Goal: Task Accomplishment & Management: Complete application form

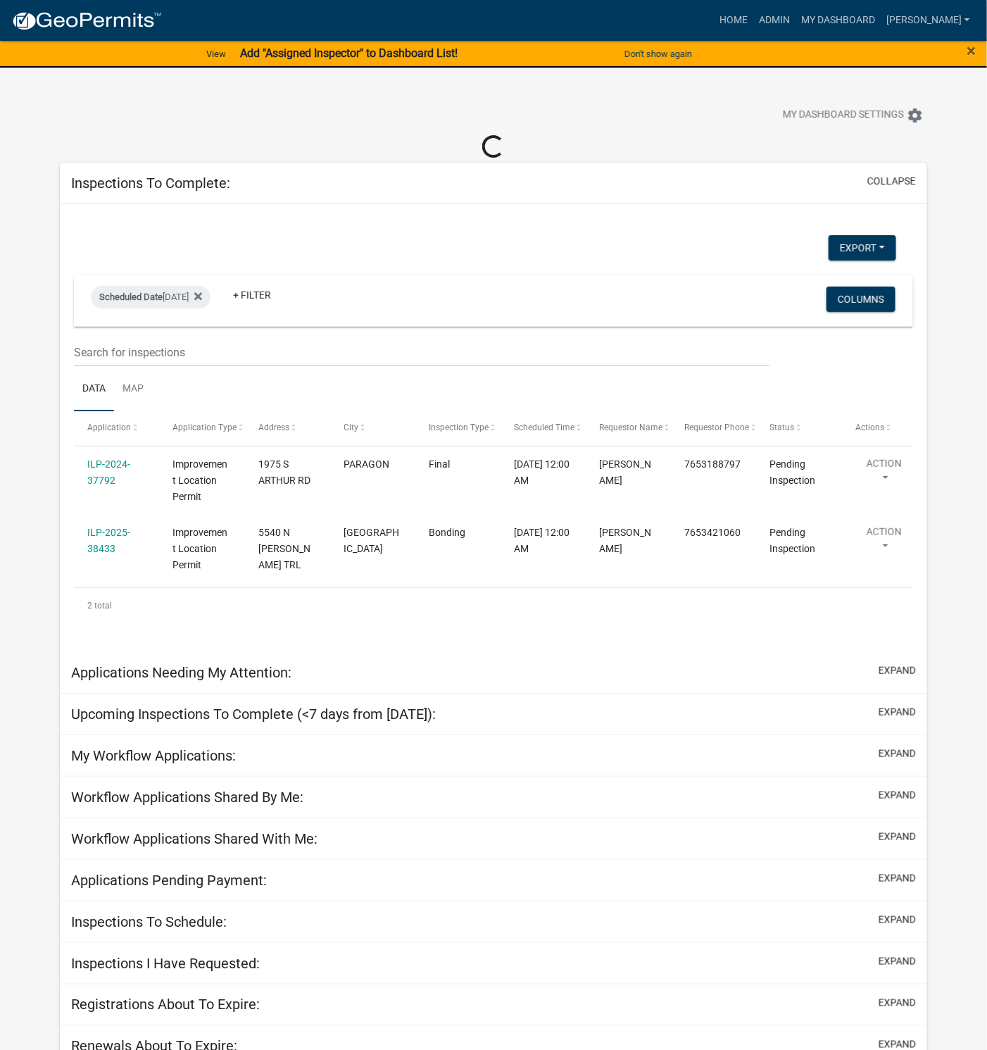
select select "1: 25"
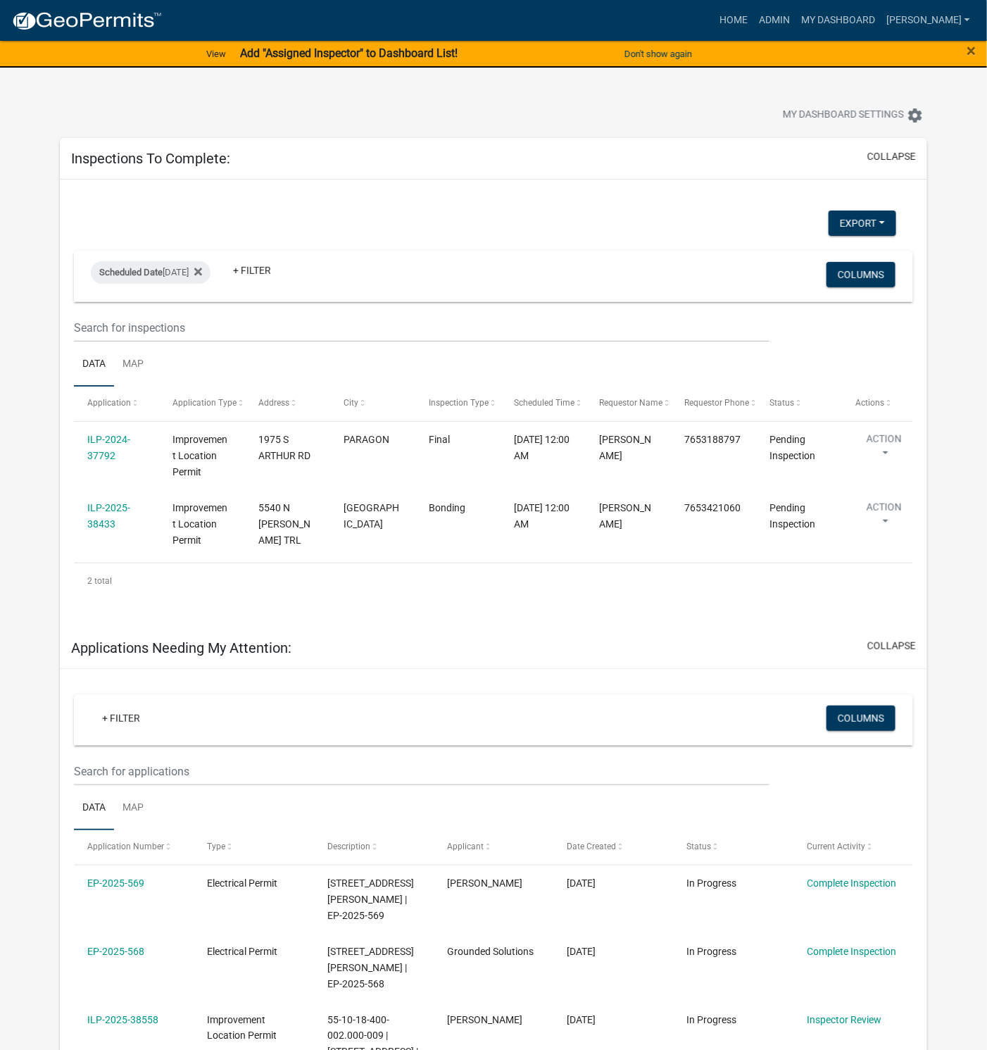
click at [100, 451] on link "ILP-2024-37792" at bounding box center [108, 447] width 43 height 27
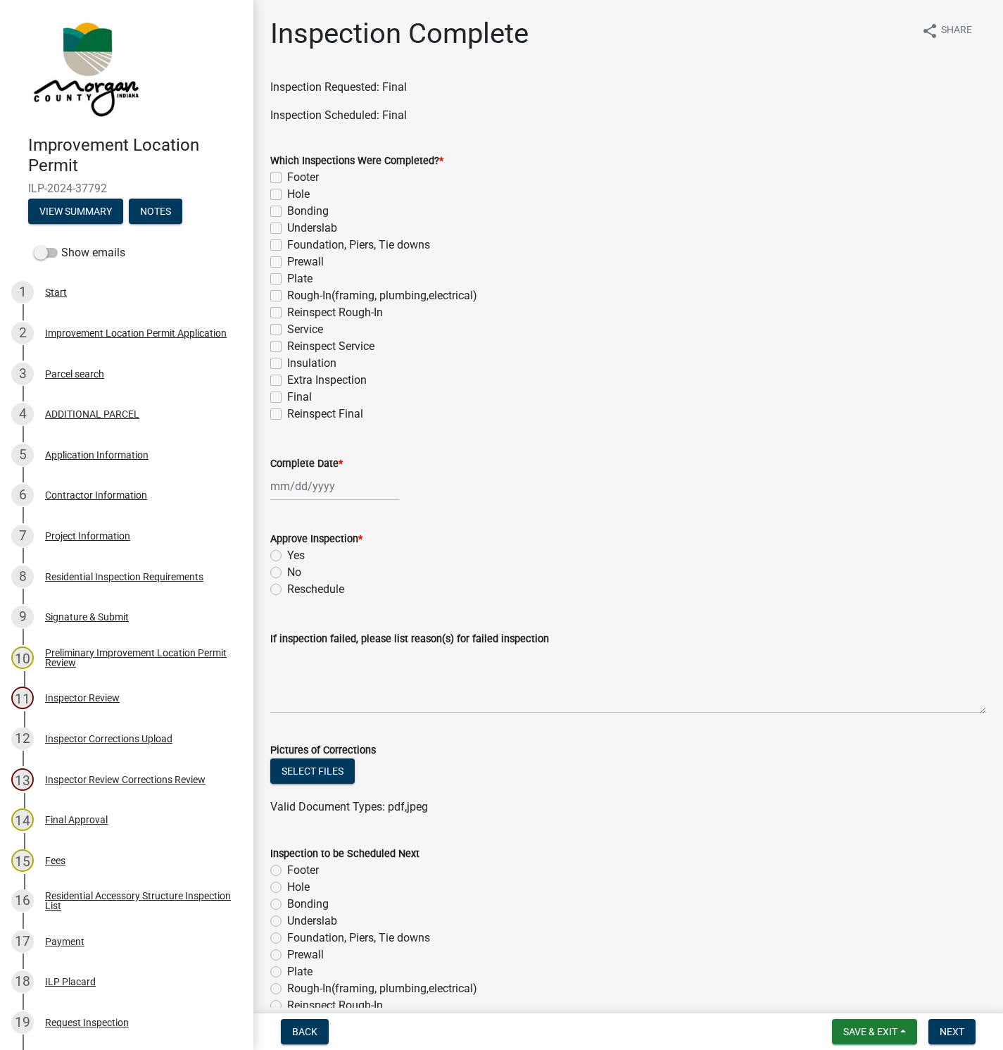
click at [287, 394] on label "Final" at bounding box center [299, 397] width 25 height 17
click at [287, 394] on input "Final" at bounding box center [291, 393] width 9 height 9
checkbox input "true"
checkbox input "false"
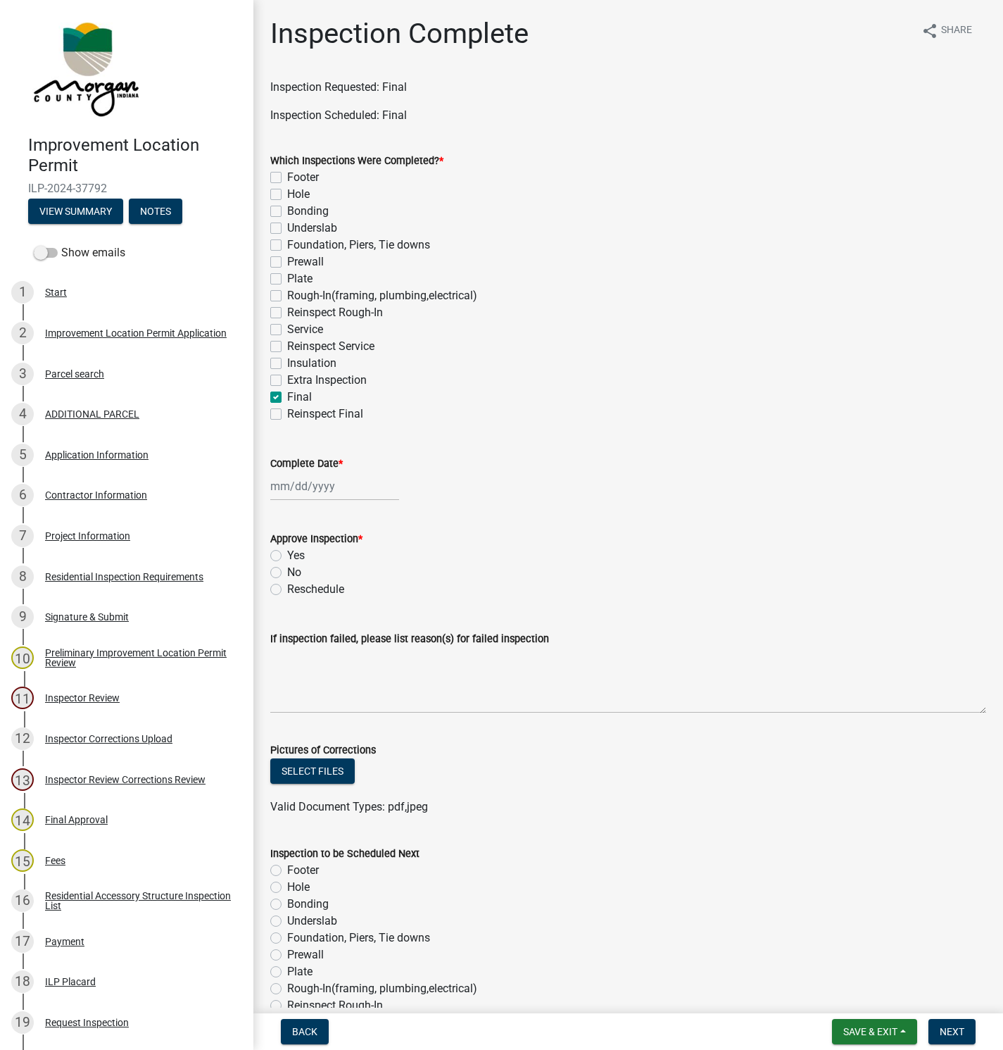
checkbox input "false"
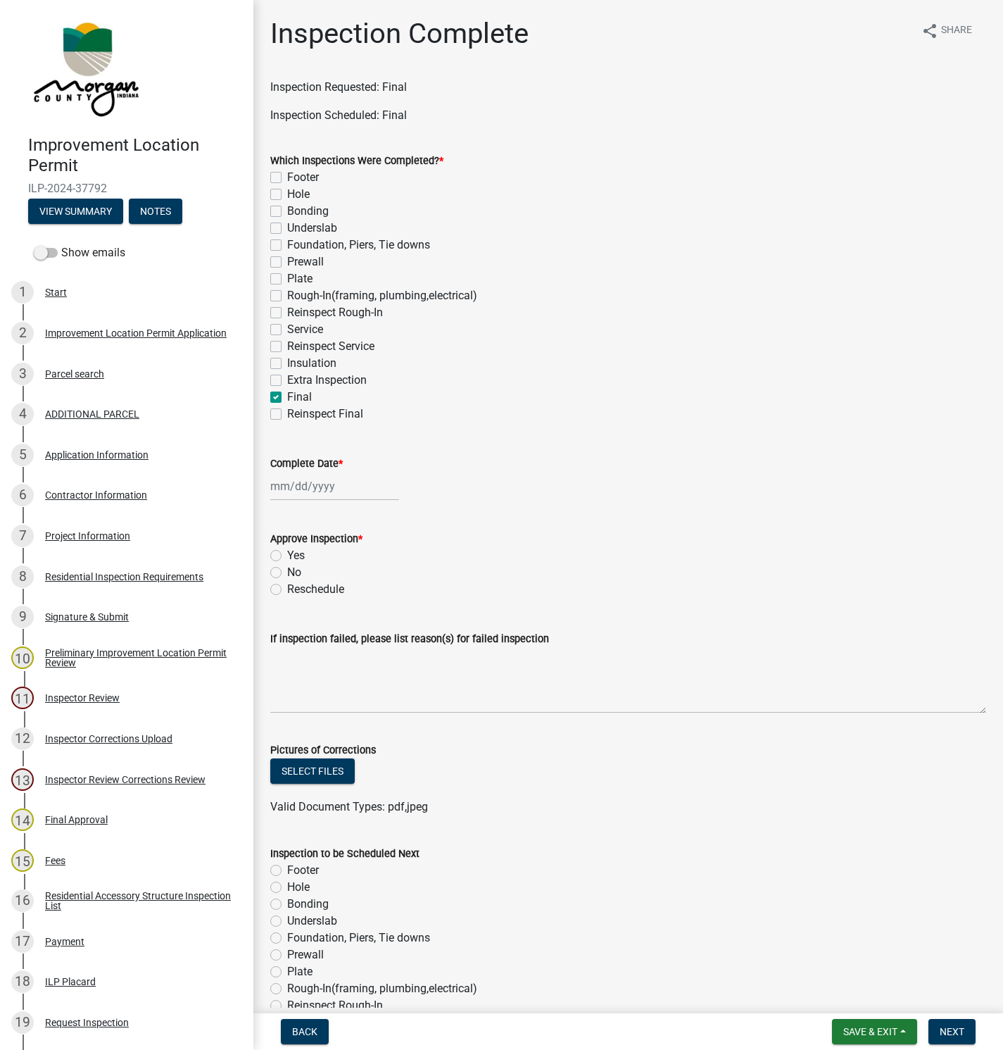
checkbox input "false"
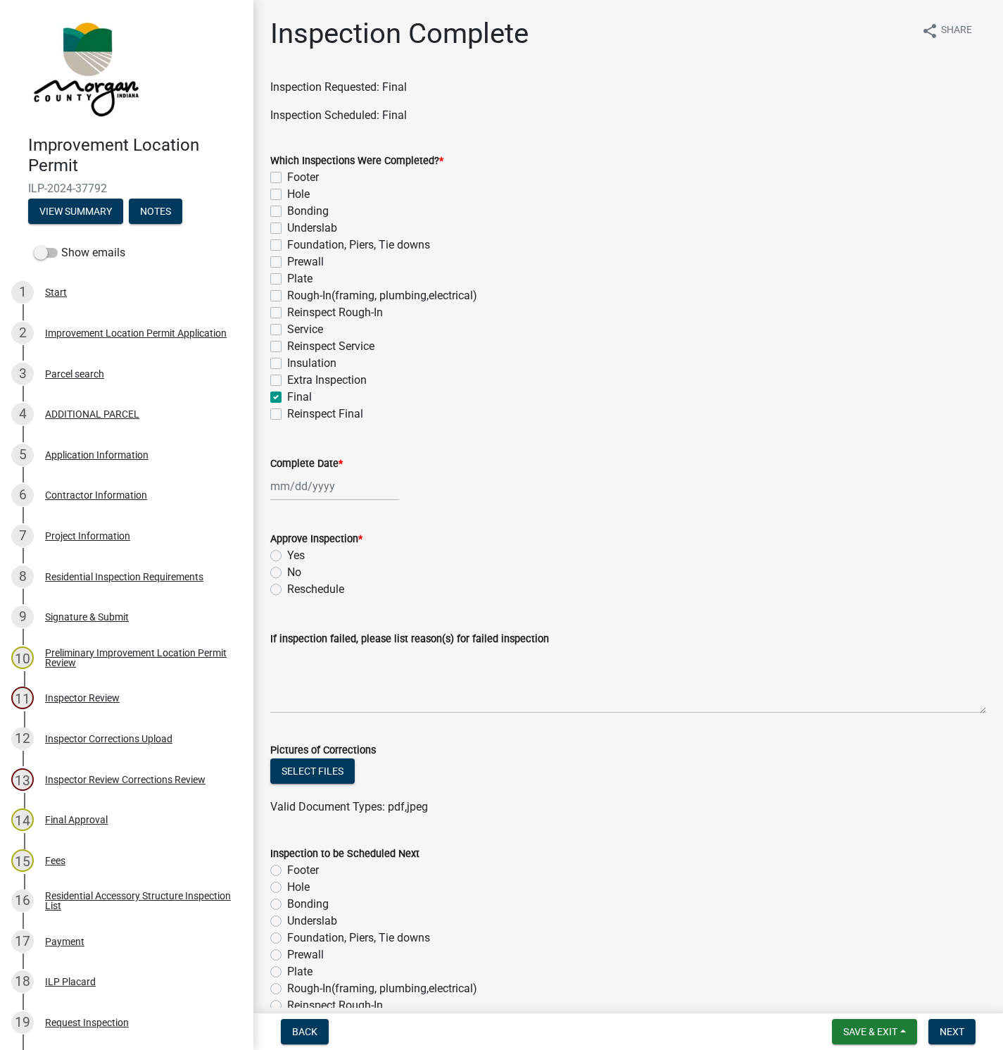
checkbox input "false"
checkbox input "true"
checkbox input "false"
click at [287, 553] on label "Yes" at bounding box center [296, 555] width 18 height 17
click at [287, 553] on input "Yes" at bounding box center [291, 551] width 9 height 9
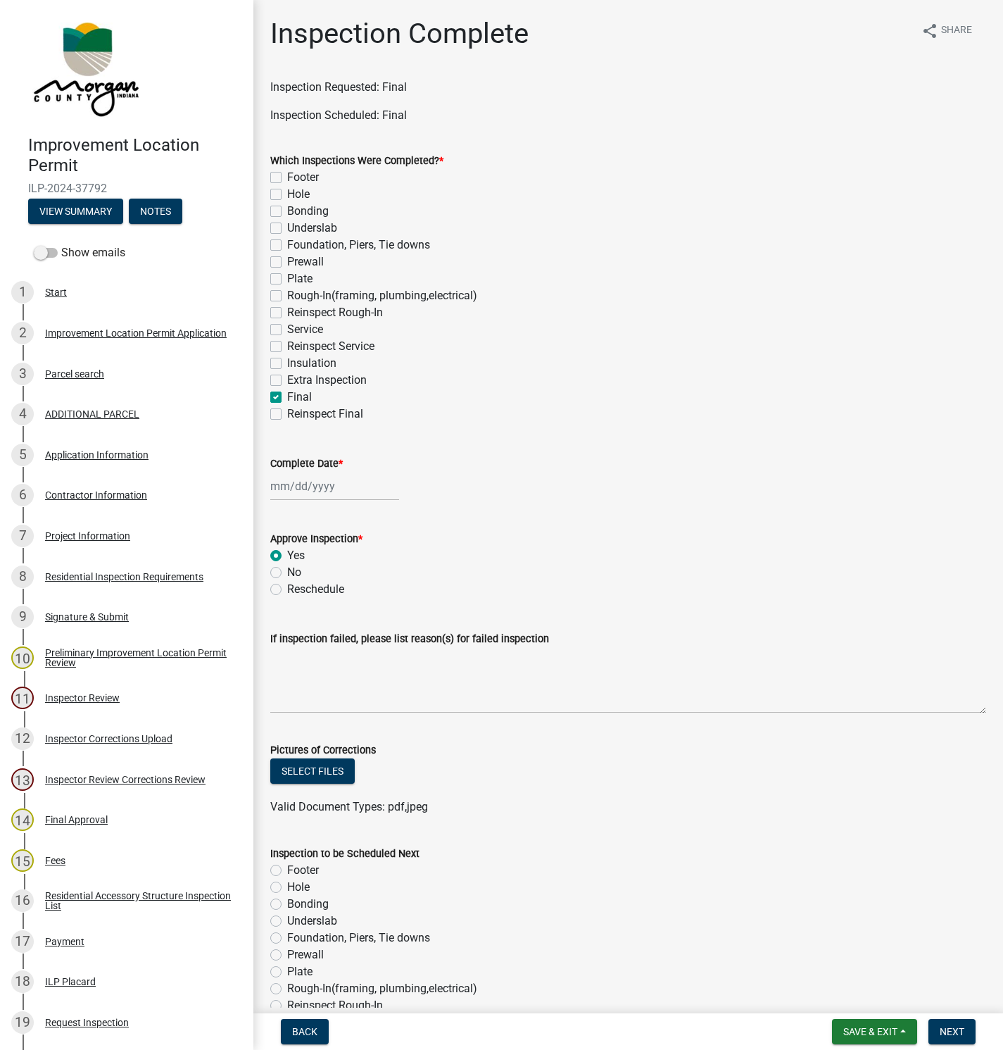
radio input "true"
click at [311, 482] on div at bounding box center [334, 486] width 129 height 29
select select "8"
select select "2025"
click at [330, 599] on div "13" at bounding box center [329, 606] width 23 height 23
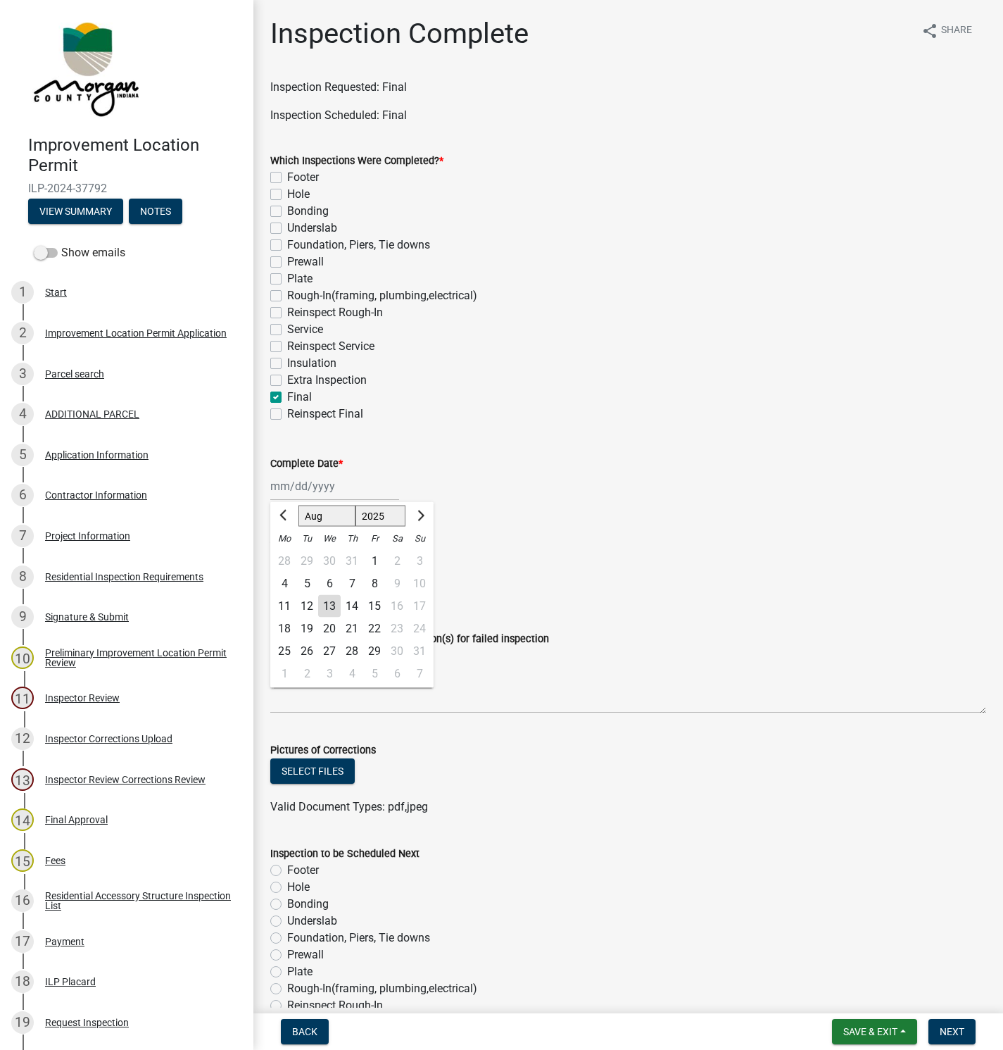
type input "[DATE]"
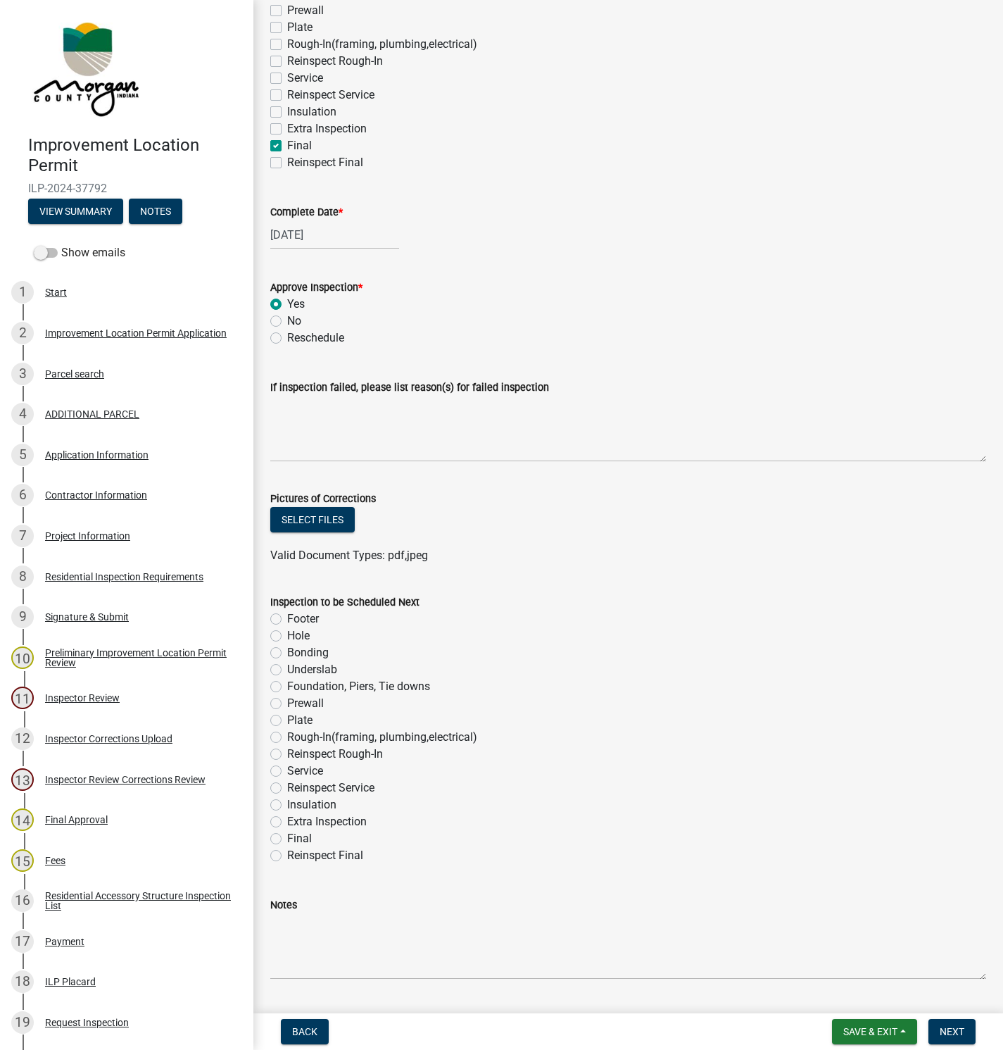
scroll to position [289, 0]
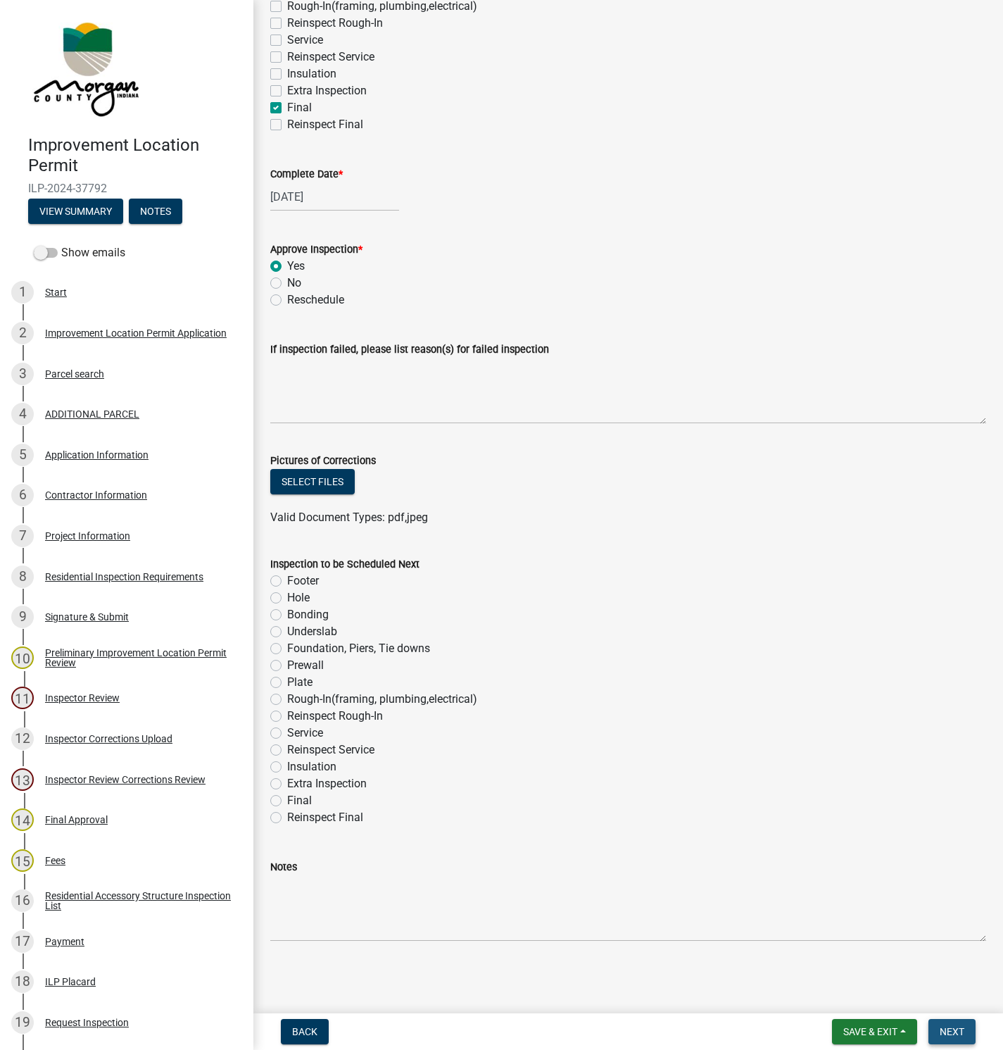
click at [951, 1029] on span "Next" at bounding box center [952, 1031] width 25 height 11
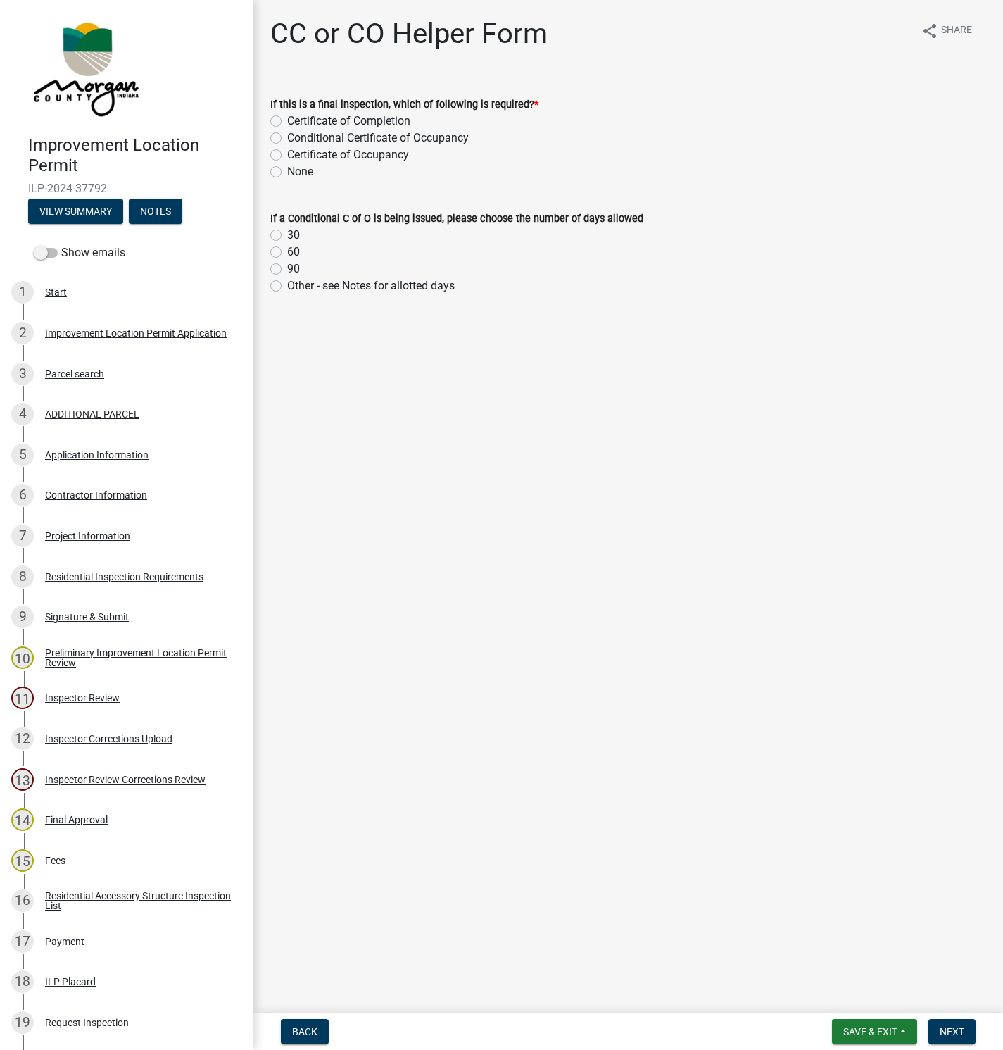
click at [287, 152] on label "Certificate of Occupancy" at bounding box center [348, 154] width 122 height 17
click at [287, 152] on input "Certificate of Occupancy" at bounding box center [291, 150] width 9 height 9
radio input "true"
click at [949, 1029] on span "Next" at bounding box center [952, 1031] width 25 height 11
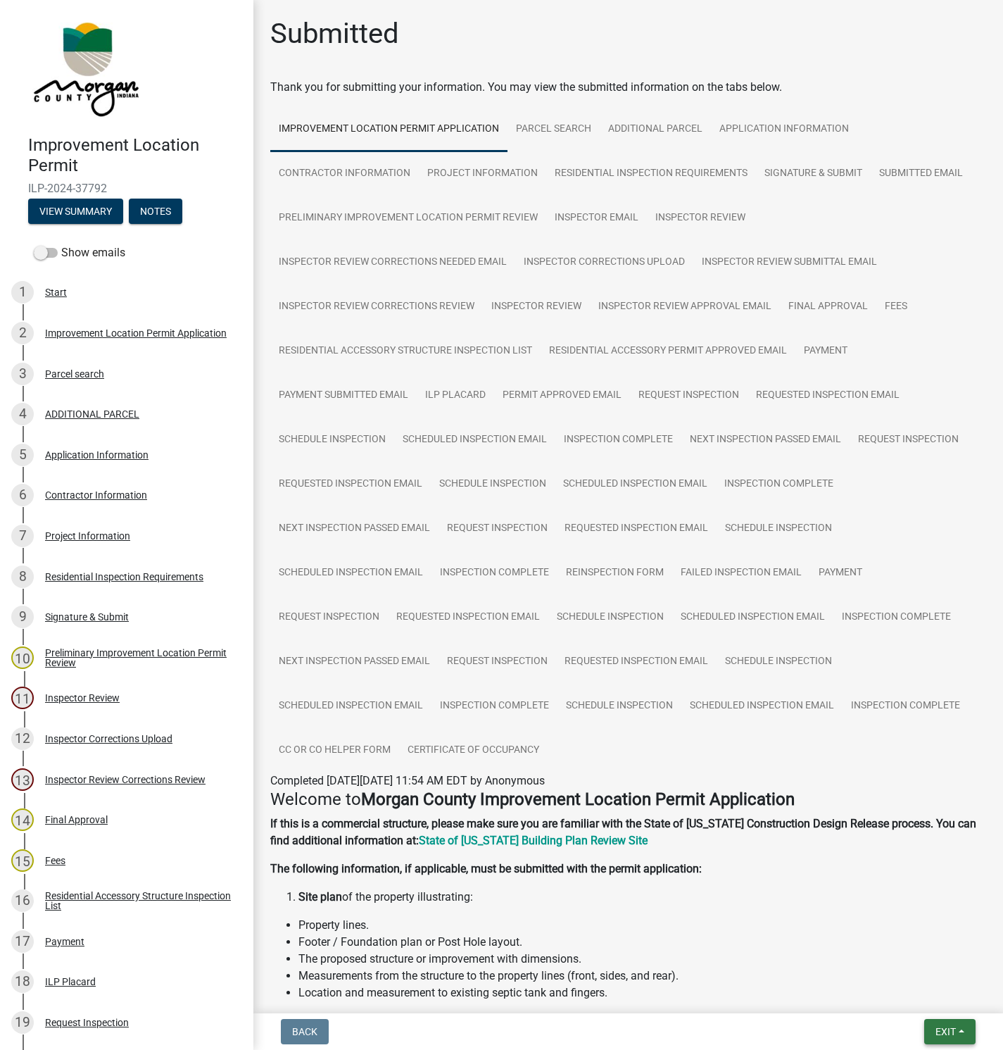
click at [945, 1029] on span "Exit" at bounding box center [946, 1031] width 20 height 11
click at [892, 995] on button "Save & Exit" at bounding box center [919, 996] width 113 height 34
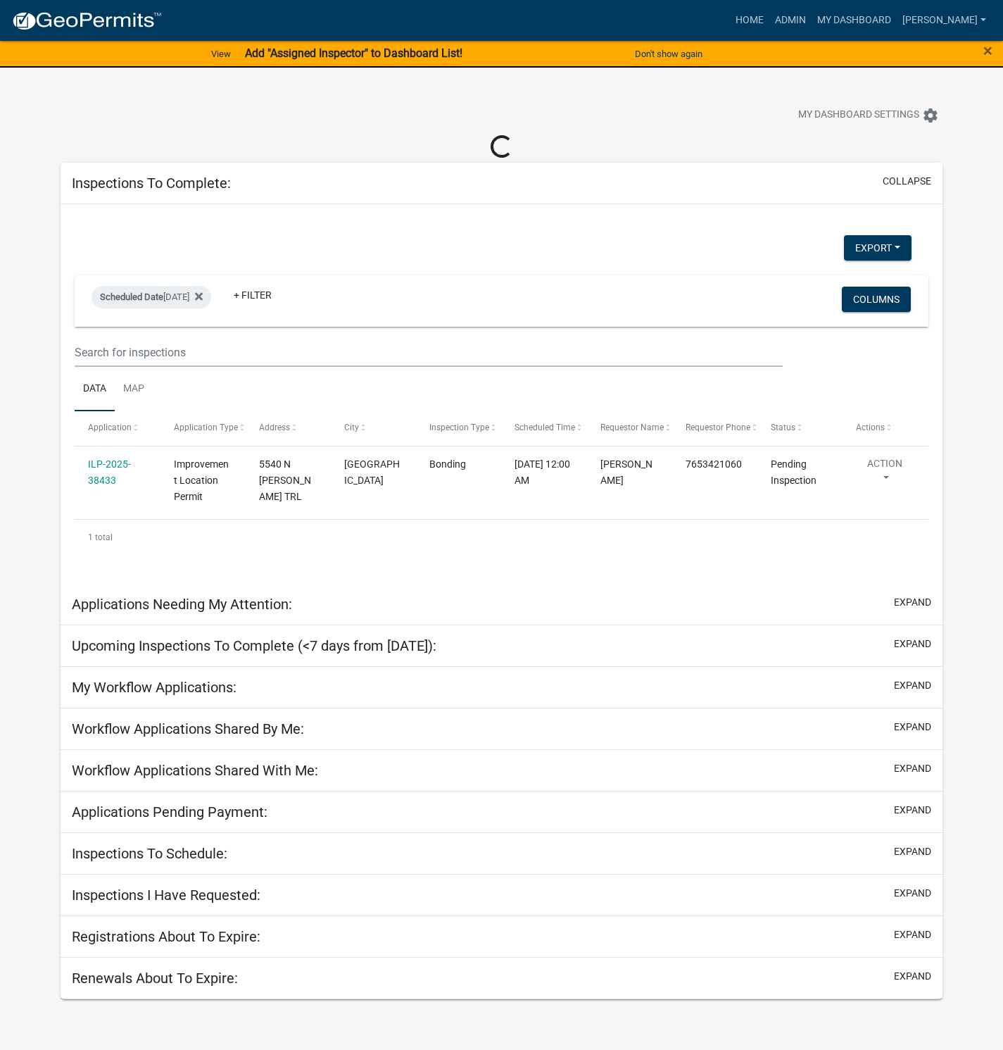
select select "1: 25"
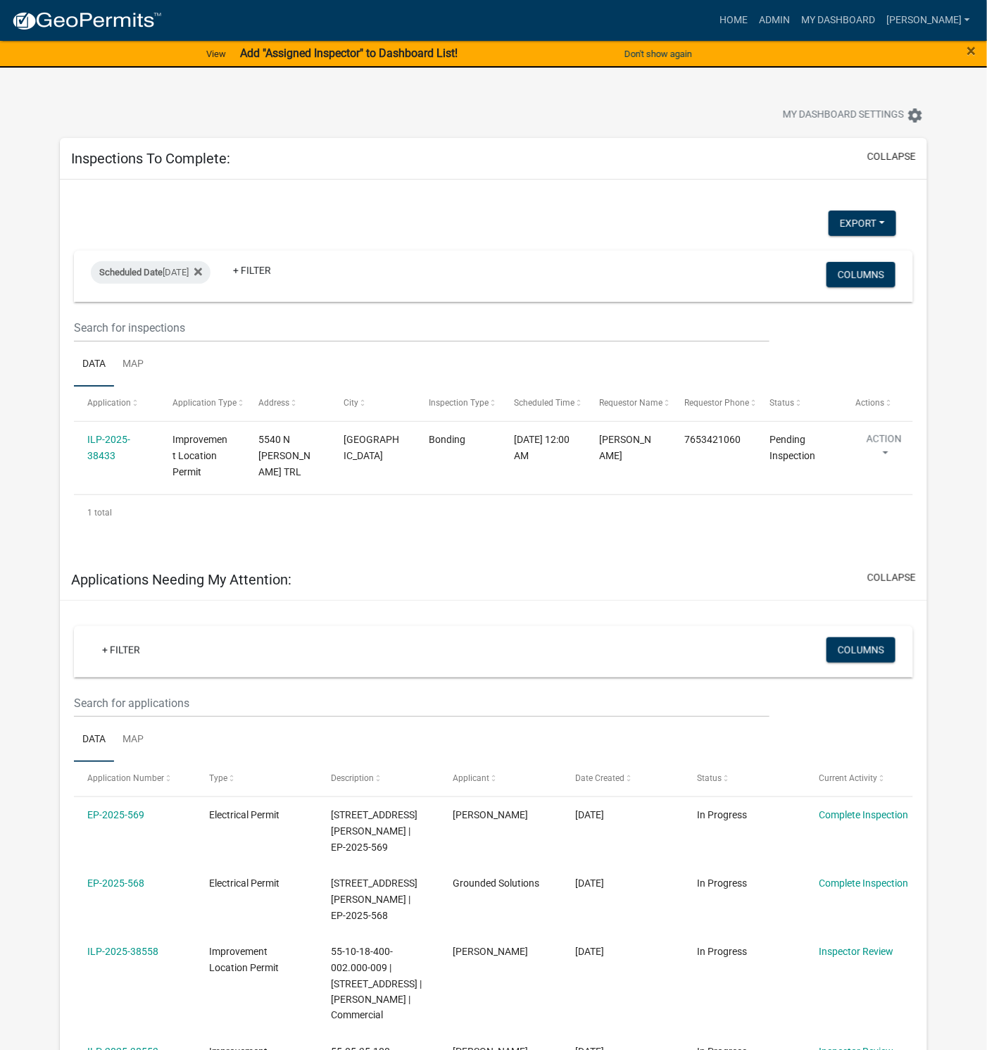
click at [112, 446] on div "ILP-2025-38433" at bounding box center [116, 448] width 58 height 32
click at [97, 451] on link "ILP-2025-38433" at bounding box center [108, 447] width 43 height 27
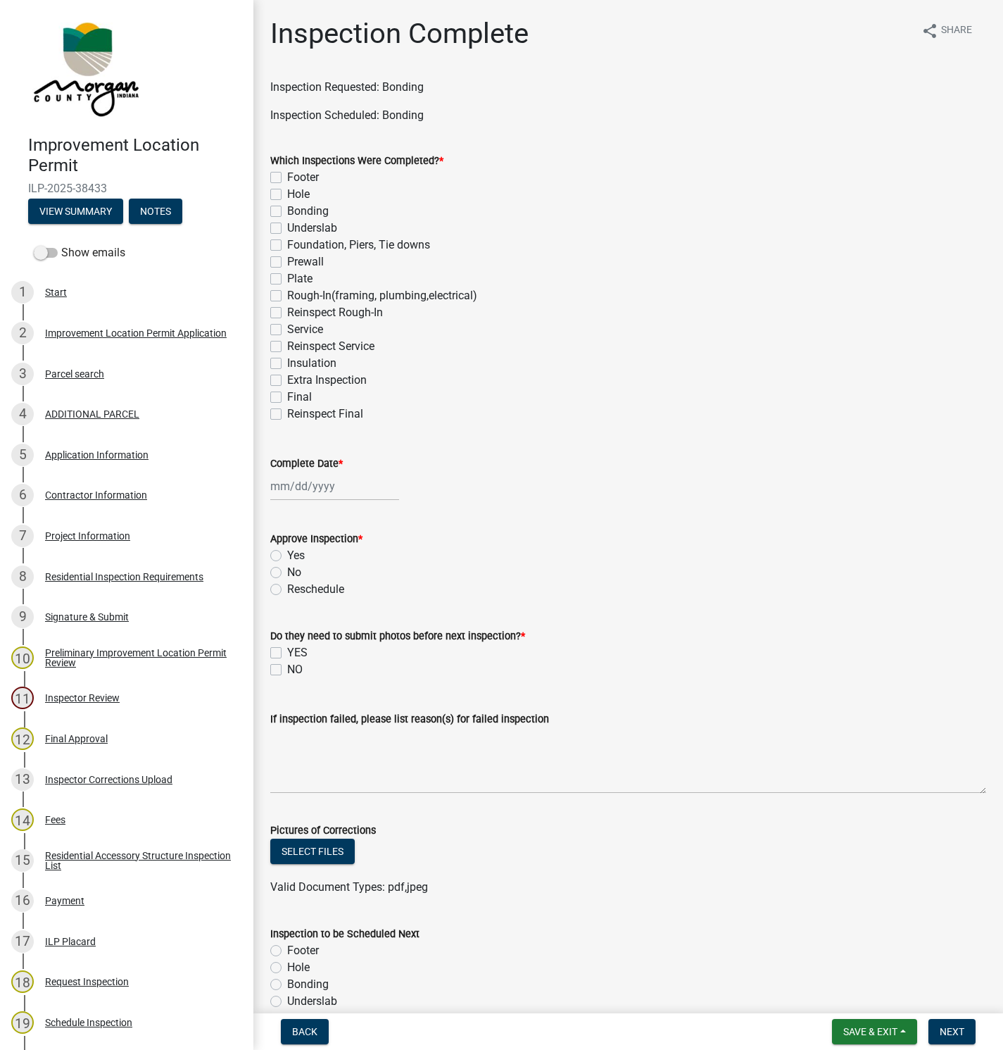
click at [287, 210] on label "Bonding" at bounding box center [308, 211] width 42 height 17
click at [287, 210] on input "Bonding" at bounding box center [291, 207] width 9 height 9
checkbox input "true"
checkbox input "false"
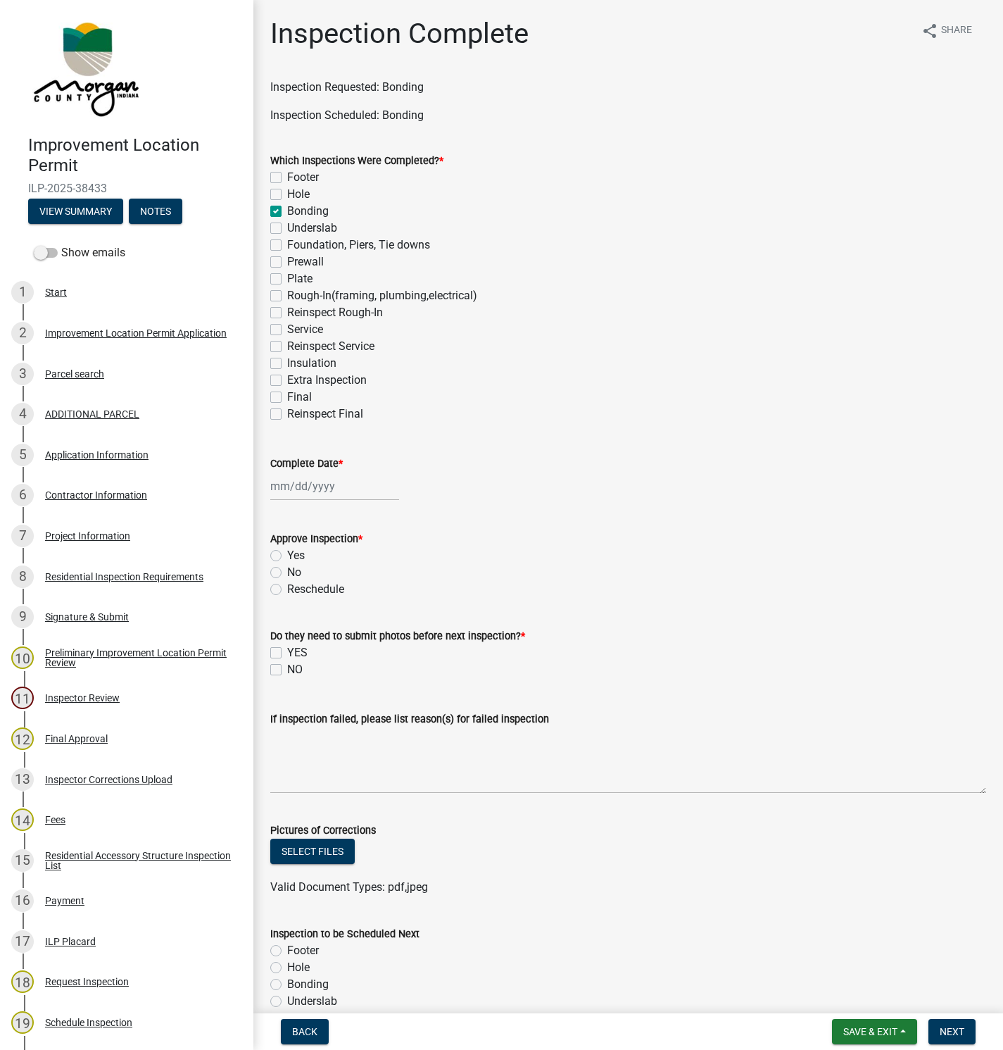
checkbox input "true"
checkbox input "false"
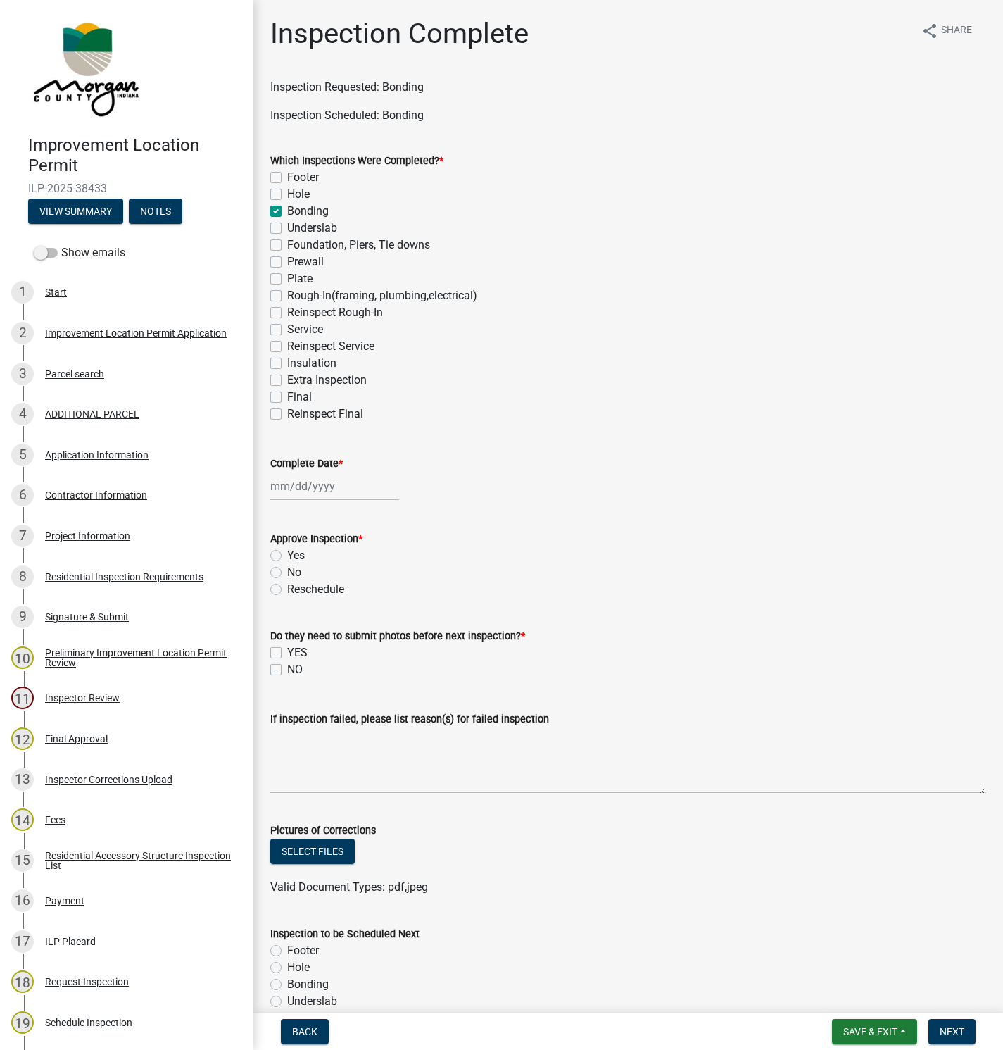
checkbox input "false"
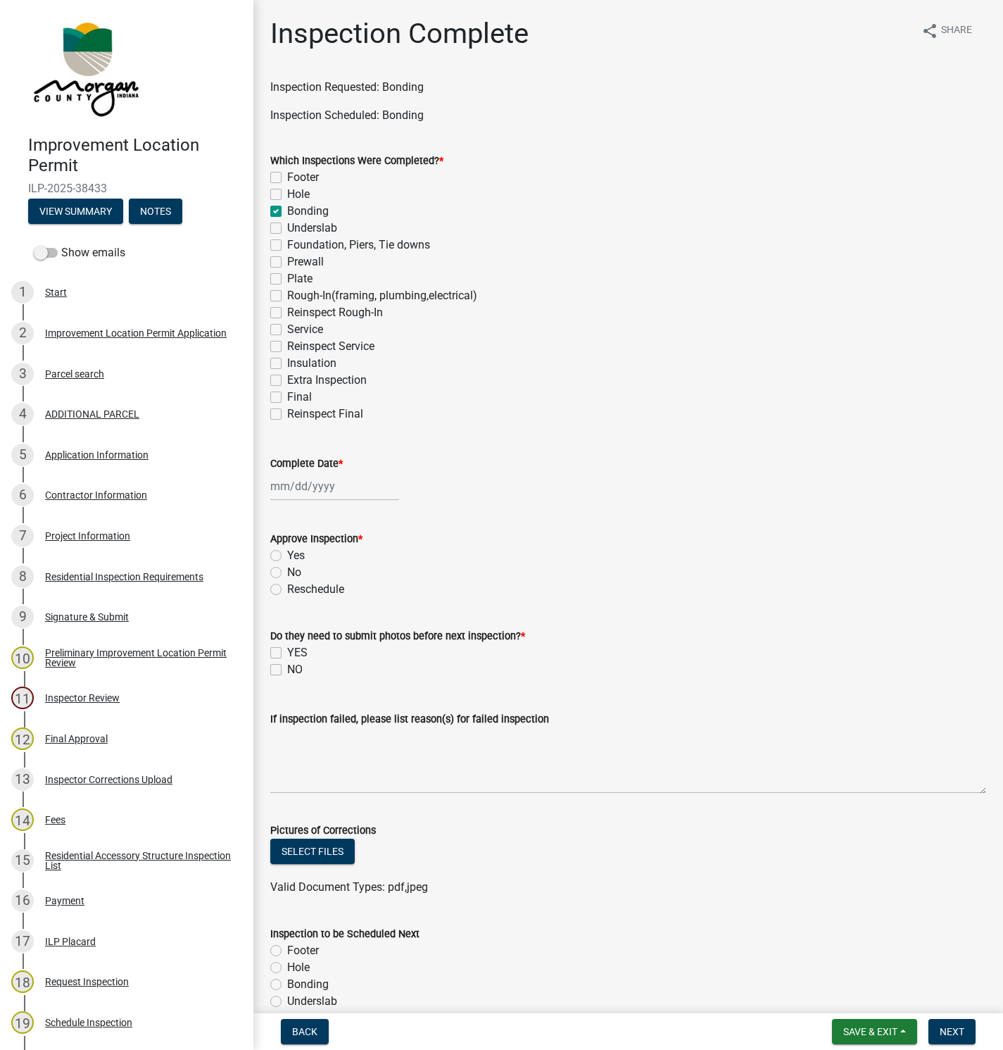
checkbox input "false"
click at [300, 484] on div at bounding box center [334, 486] width 129 height 29
select select "8"
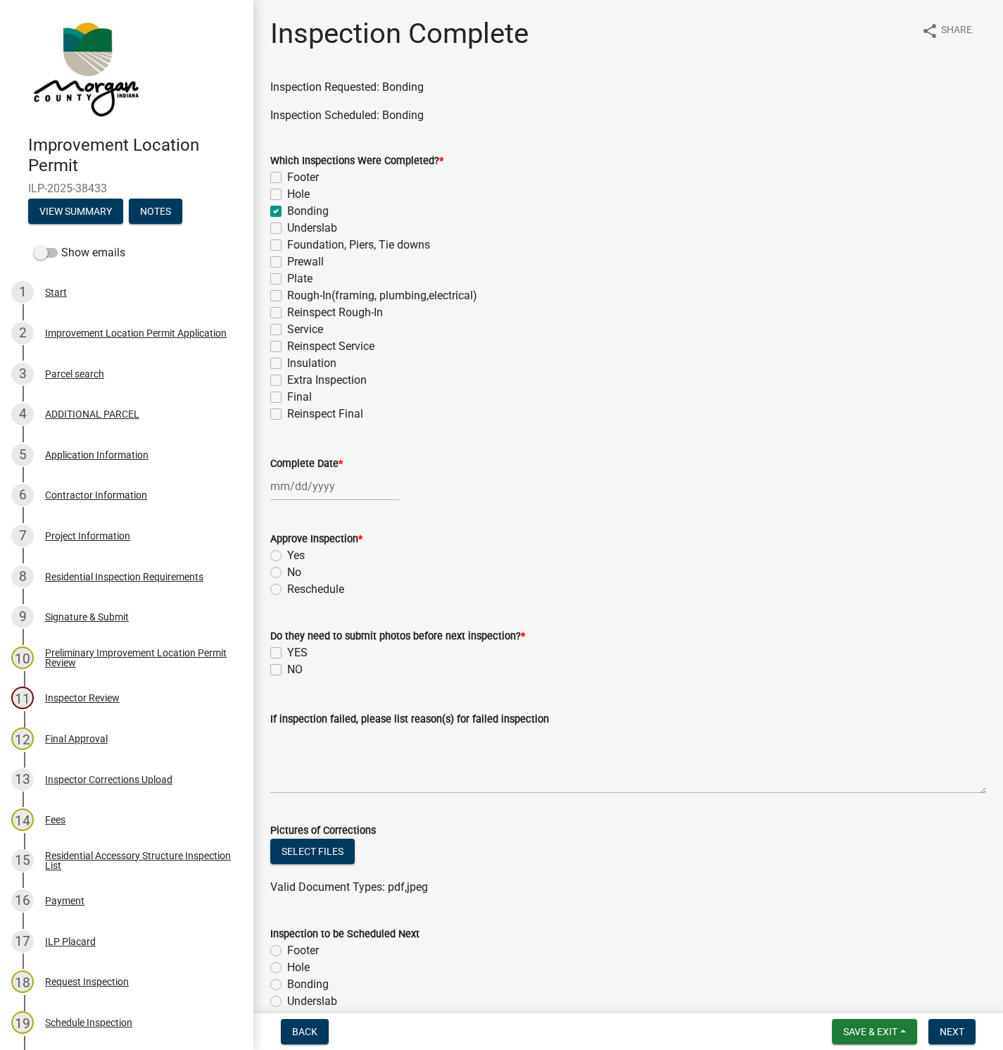
select select "2025"
click at [328, 603] on div "13" at bounding box center [329, 606] width 23 height 23
type input "[DATE]"
click at [287, 556] on label "Yes" at bounding box center [296, 555] width 18 height 17
click at [287, 556] on input "Yes" at bounding box center [291, 551] width 9 height 9
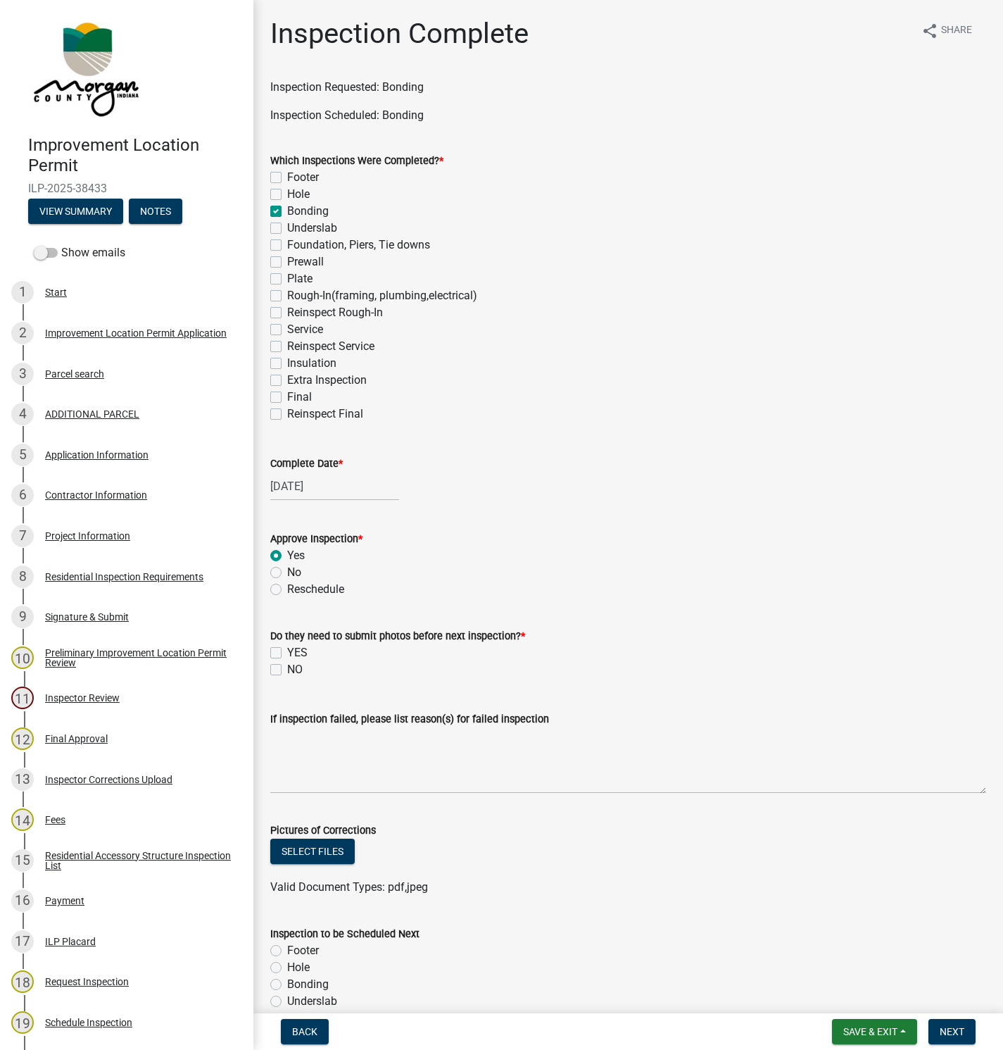
radio input "true"
click at [287, 665] on label "NO" at bounding box center [294, 669] width 15 height 17
click at [287, 665] on input "NO" at bounding box center [291, 665] width 9 height 9
checkbox input "true"
checkbox input "false"
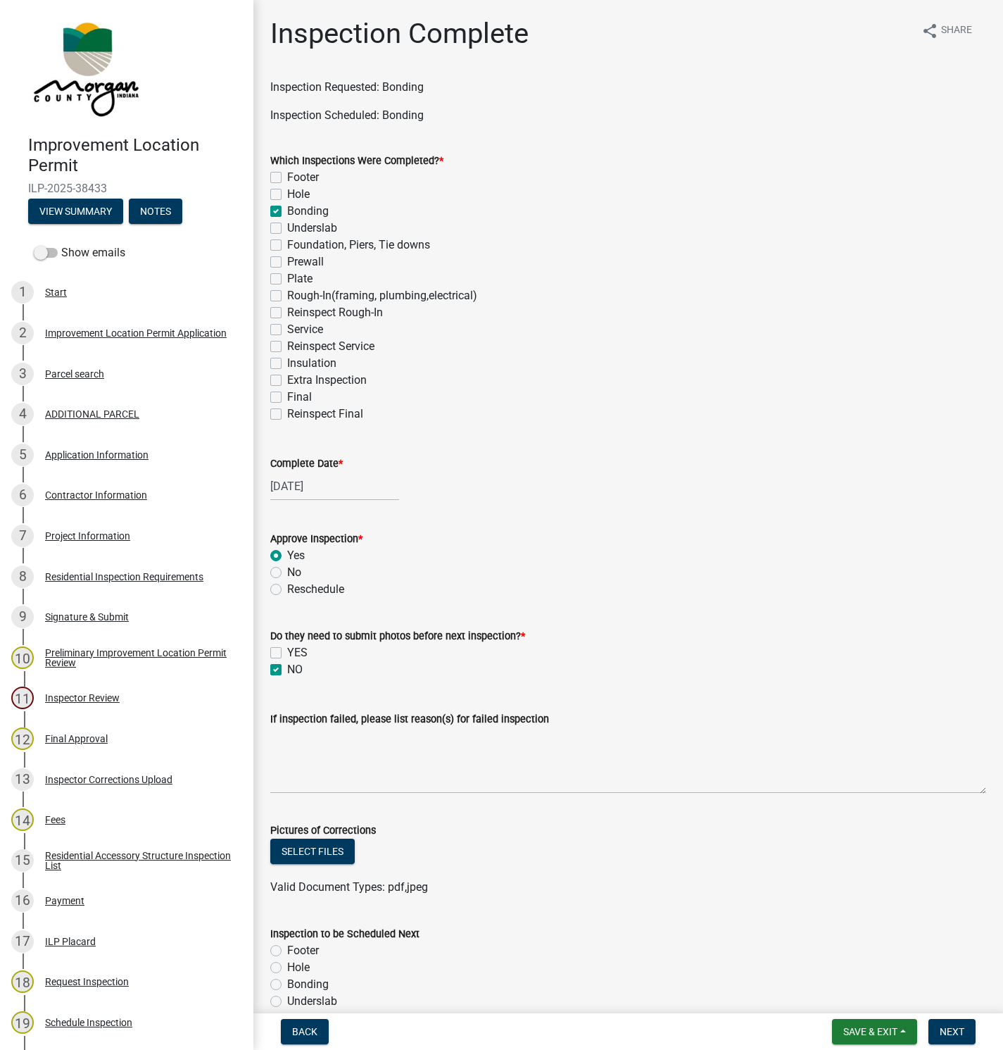
checkbox input "true"
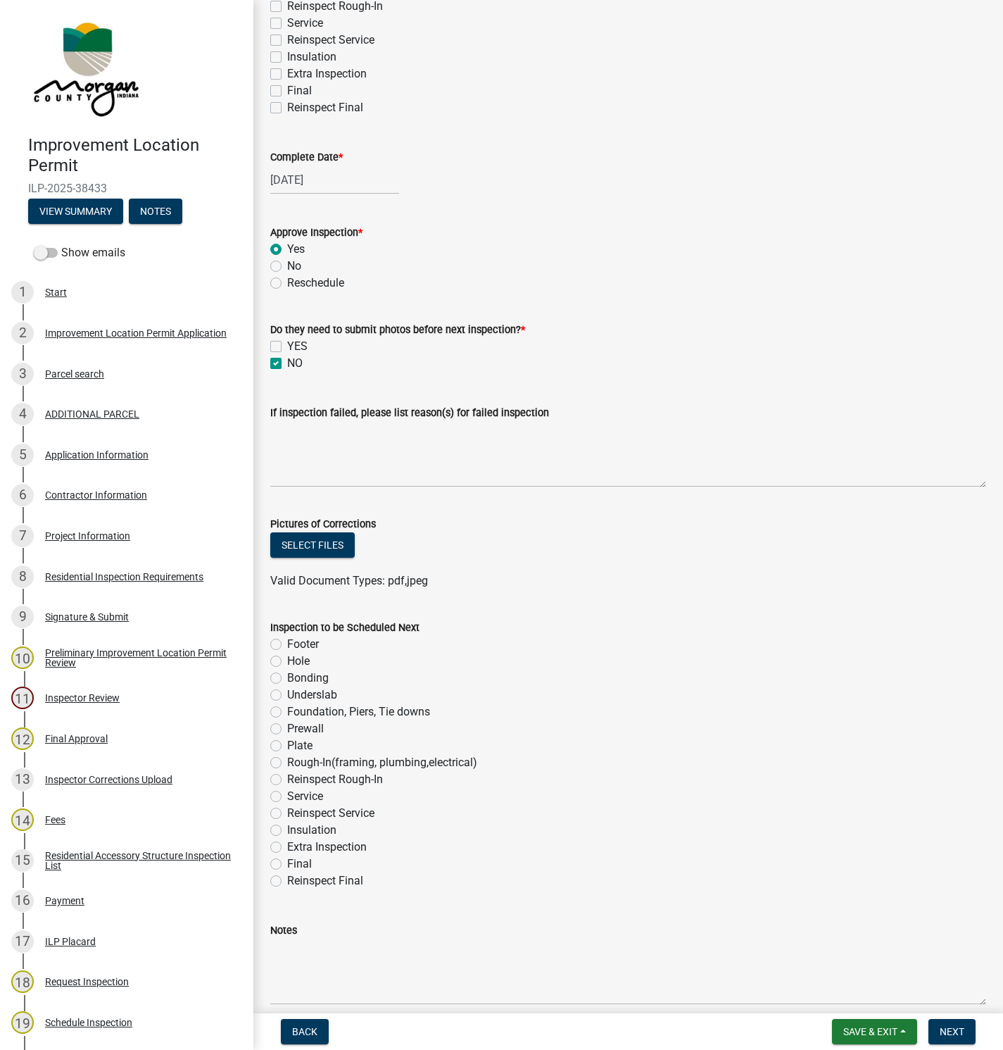
scroll to position [370, 0]
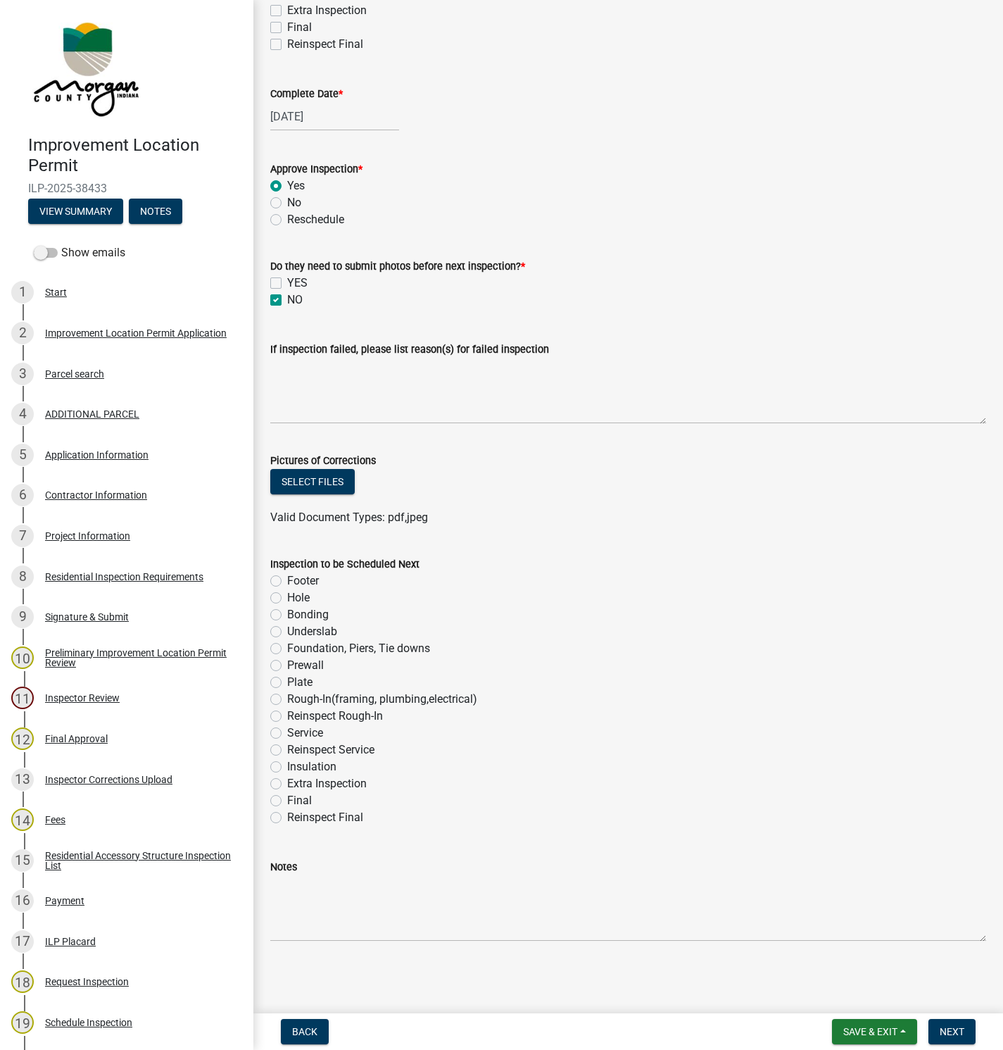
click at [287, 801] on label "Final" at bounding box center [299, 800] width 25 height 17
click at [287, 801] on input "Final" at bounding box center [291, 796] width 9 height 9
radio input "true"
click at [951, 1034] on span "Next" at bounding box center [952, 1031] width 25 height 11
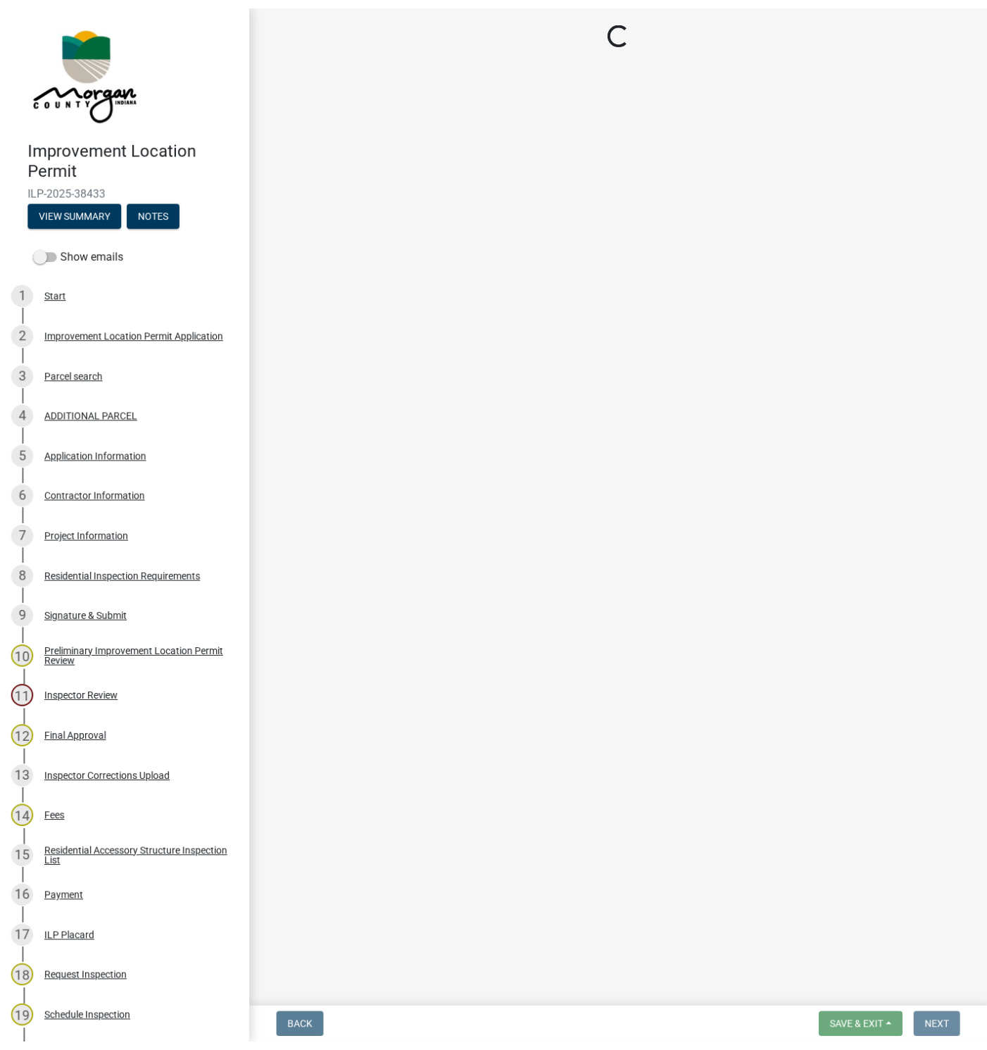
scroll to position [0, 0]
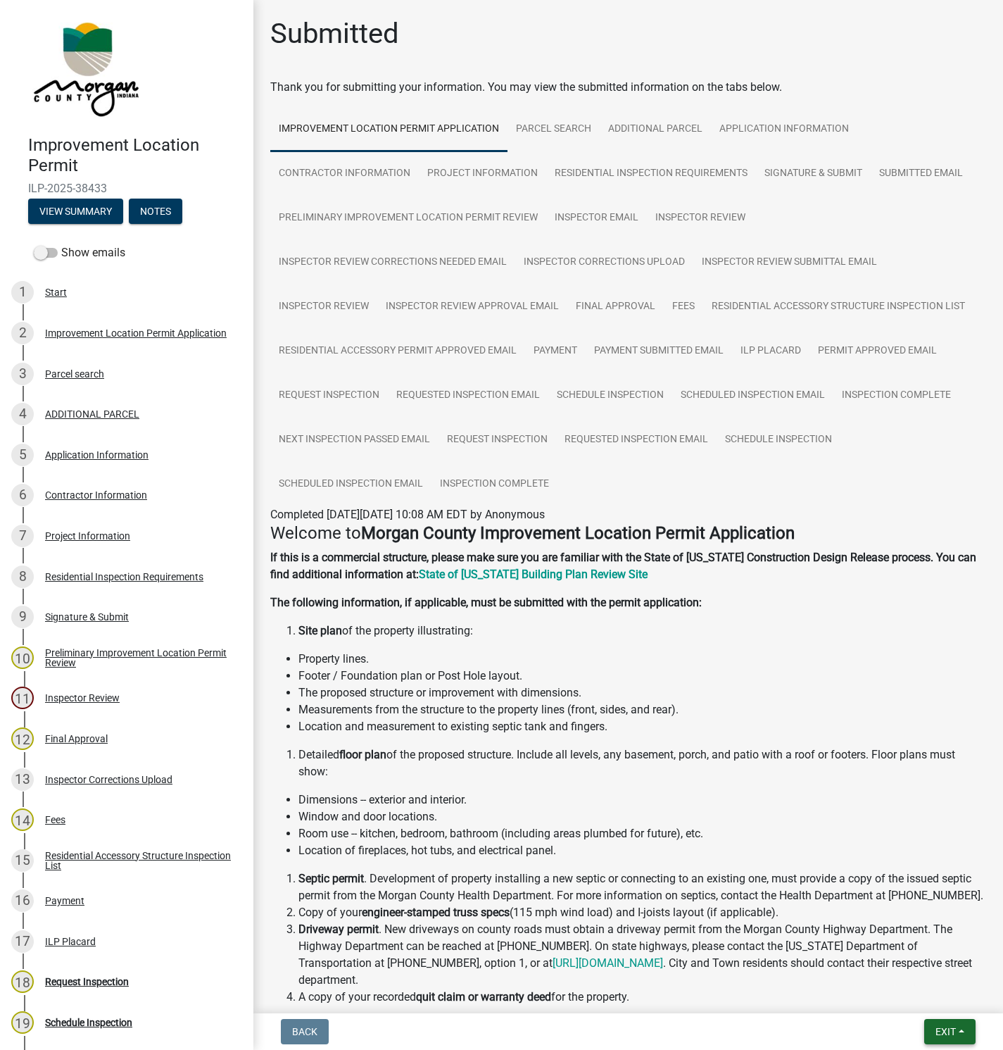
click at [951, 1029] on span "Exit" at bounding box center [946, 1031] width 20 height 11
click at [896, 1001] on button "Save & Exit" at bounding box center [919, 996] width 113 height 34
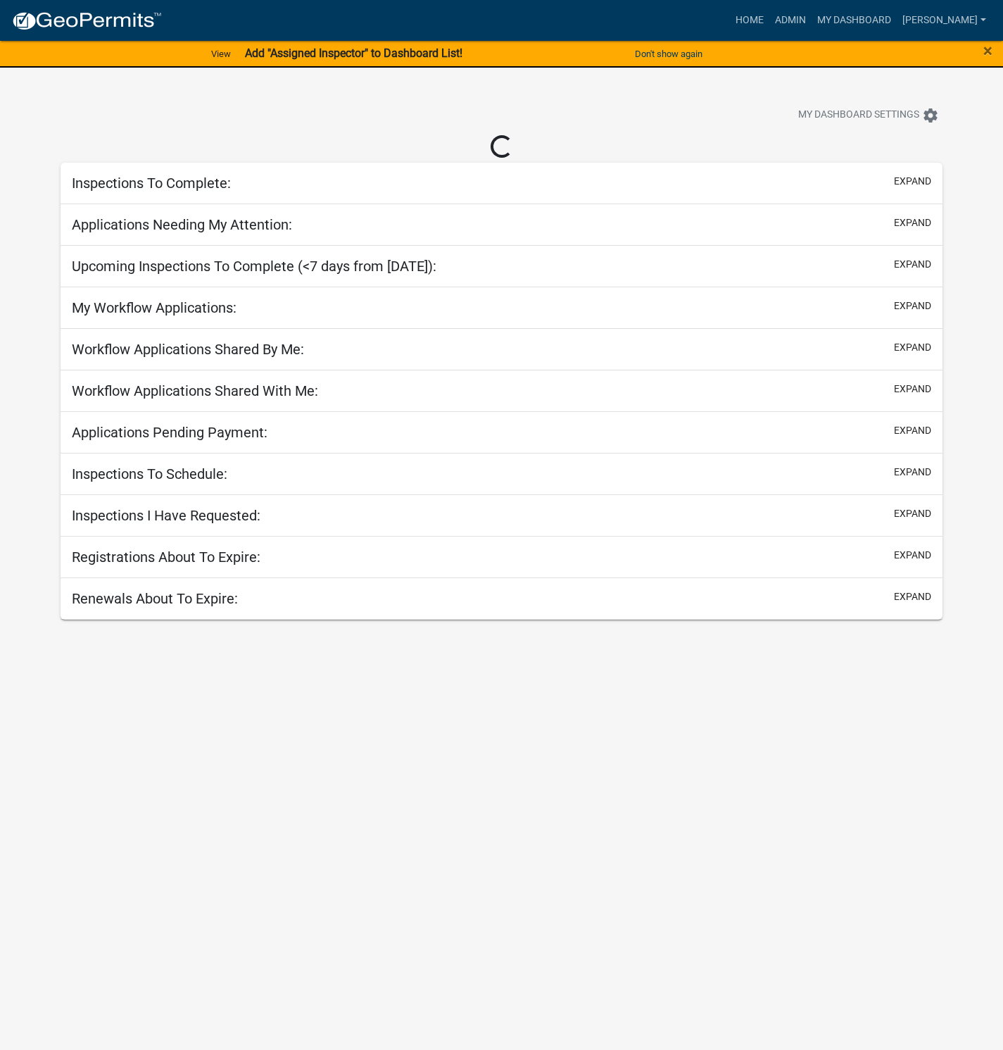
select select "1: 25"
